Goal: Find specific page/section: Find specific page/section

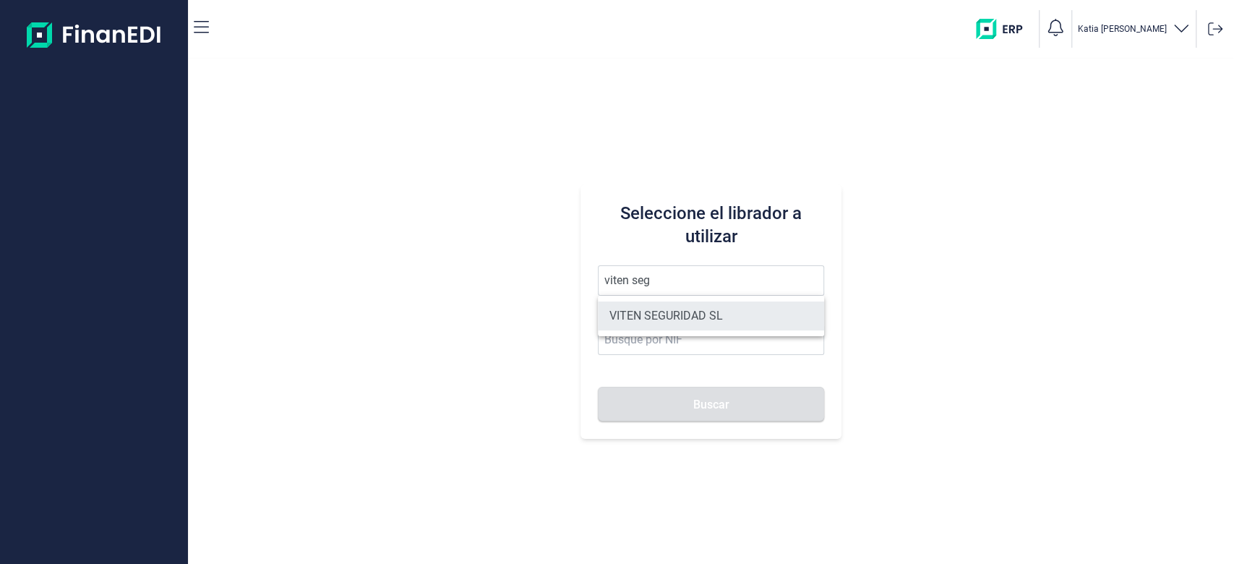
drag, startPoint x: 670, startPoint y: 335, endPoint x: 686, endPoint y: 304, distance: 35.3
click at [672, 327] on ul "VITEN SEGURIDAD SL" at bounding box center [711, 316] width 227 height 40
click at [686, 304] on li "VITEN SEGURIDAD SL" at bounding box center [711, 316] width 227 height 29
type input "VITEN SEGURIDAD SL"
type input "B83744680"
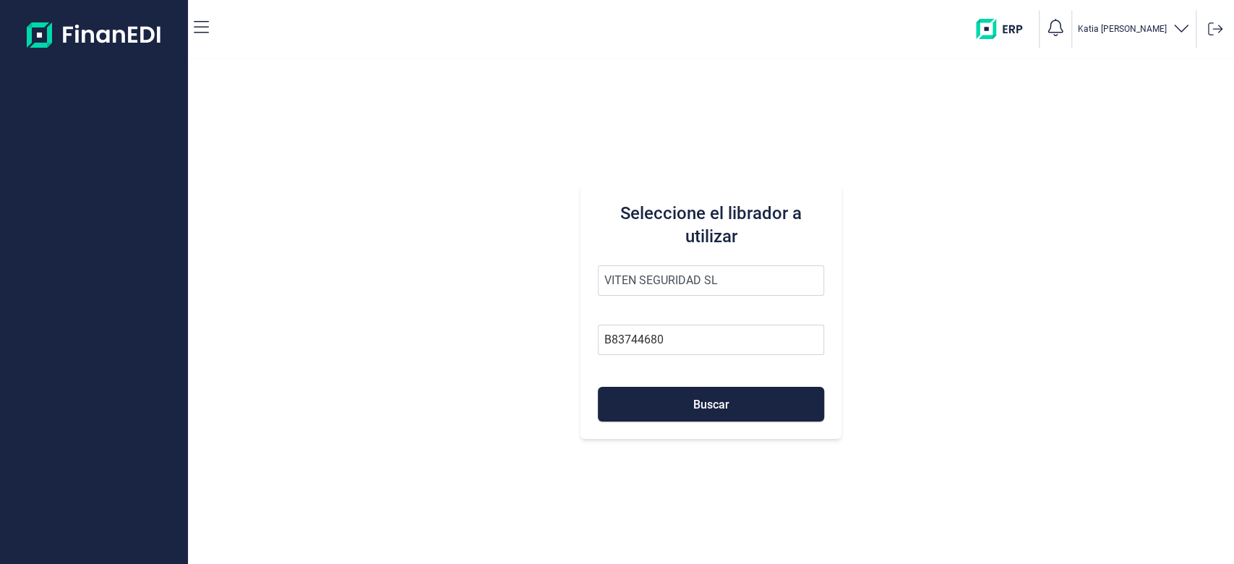
drag, startPoint x: 686, startPoint y: 304, endPoint x: 670, endPoint y: 362, distance: 60.9
click at [683, 304] on span "VITEN SEGURIDAD SL" at bounding box center [711, 287] width 227 height 45
drag, startPoint x: 666, startPoint y: 390, endPoint x: 673, endPoint y: 386, distance: 7.8
click at [669, 390] on button "Buscar" at bounding box center [711, 404] width 227 height 35
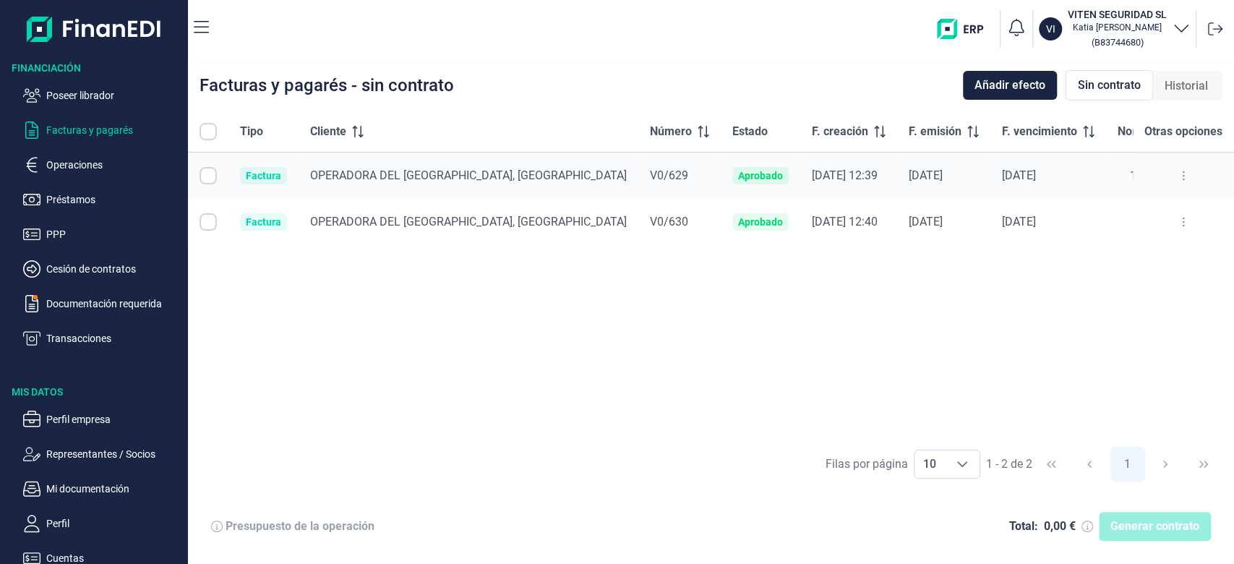
checkbox input "true"
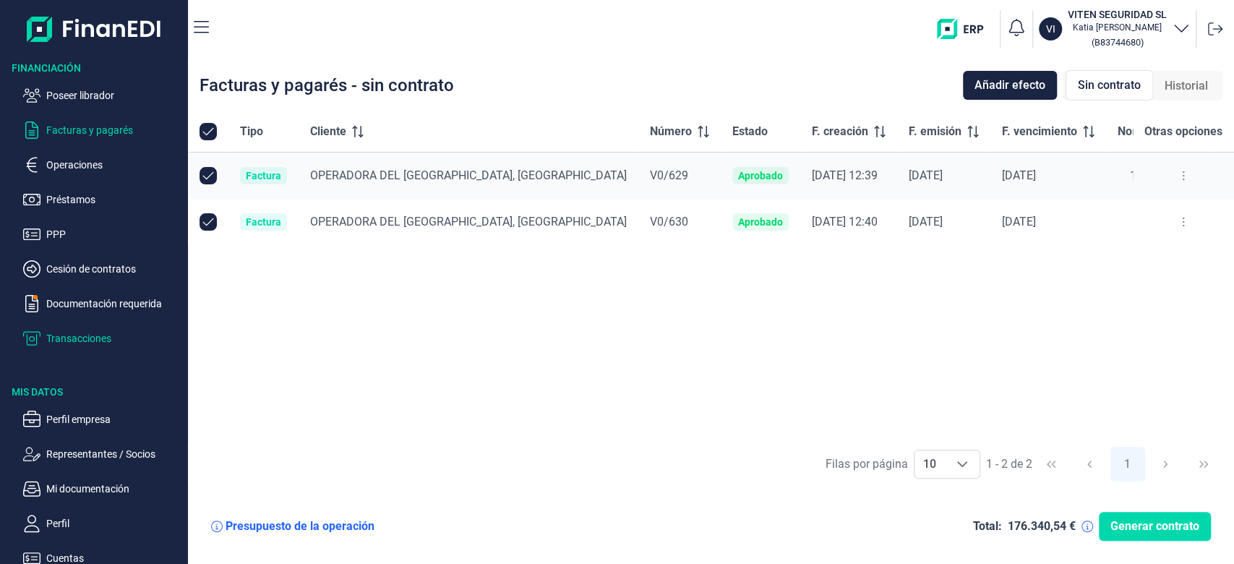
click at [100, 333] on p "Transacciones" at bounding box center [114, 338] width 136 height 17
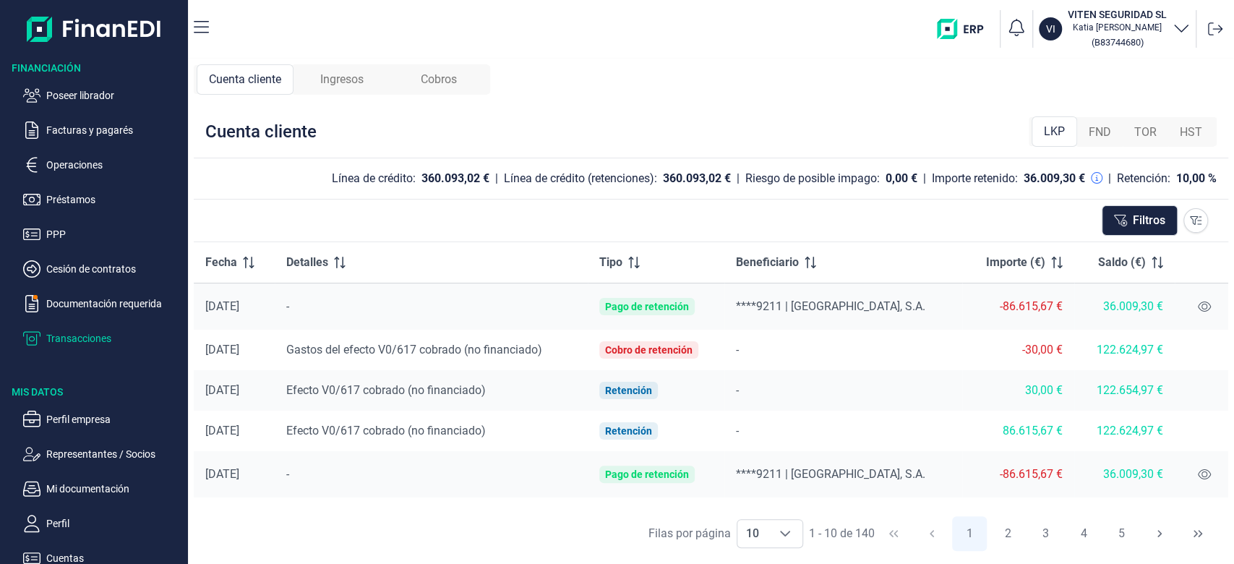
click at [360, 78] on span "Ingresos" at bounding box center [341, 79] width 43 height 17
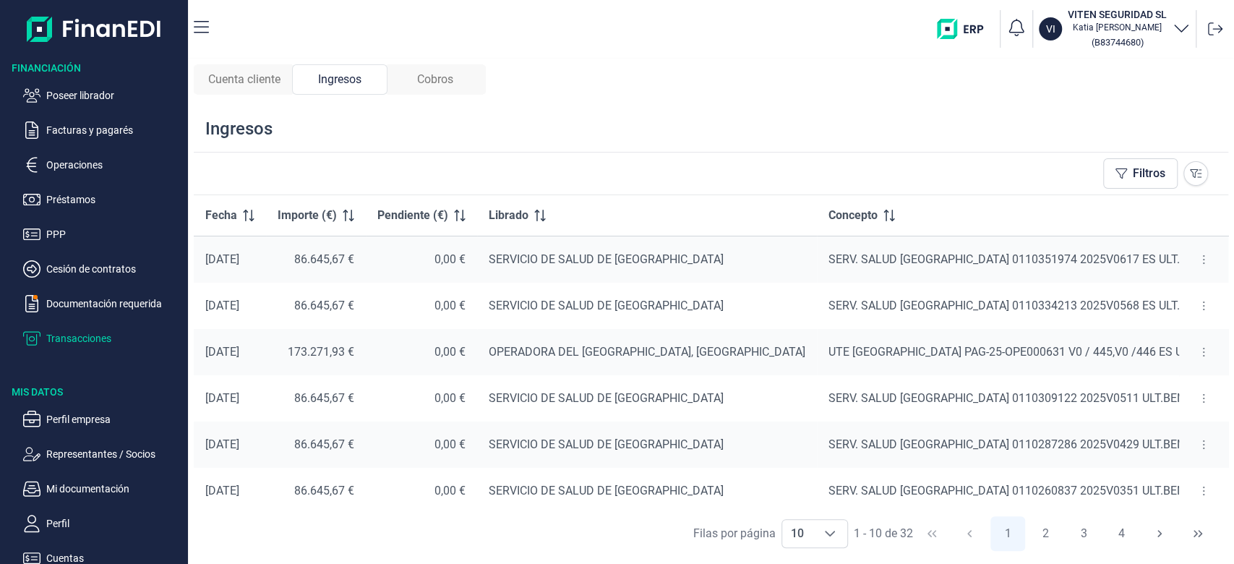
click at [446, 65] on div "Cobros" at bounding box center [435, 79] width 95 height 30
